Goal: Navigation & Orientation: Find specific page/section

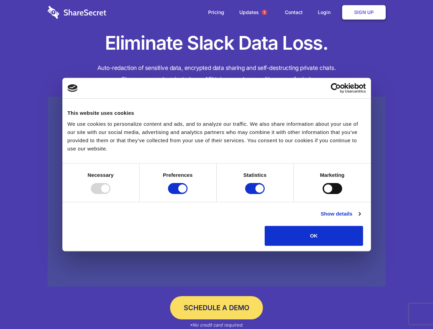
click at [111, 194] on div at bounding box center [101, 188] width 20 height 11
click at [188, 194] on input "Preferences" at bounding box center [178, 188] width 20 height 11
checkbox input "false"
click at [256, 194] on input "Statistics" at bounding box center [255, 188] width 20 height 11
checkbox input "false"
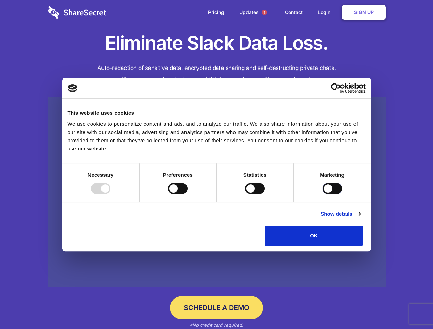
click at [323, 194] on input "Marketing" at bounding box center [333, 188] width 20 height 11
checkbox input "true"
click at [361, 218] on link "Show details" at bounding box center [341, 214] width 40 height 8
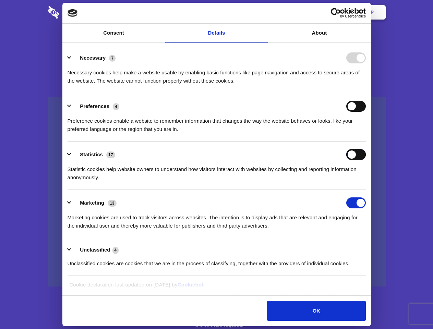
click at [366, 182] on div "Statistics 17 Statistic cookies help website owners to understand how visitors …" at bounding box center [217, 165] width 299 height 33
click at [264, 12] on span "1" at bounding box center [264, 12] width 5 height 5
